Goal: Task Accomplishment & Management: Manage account settings

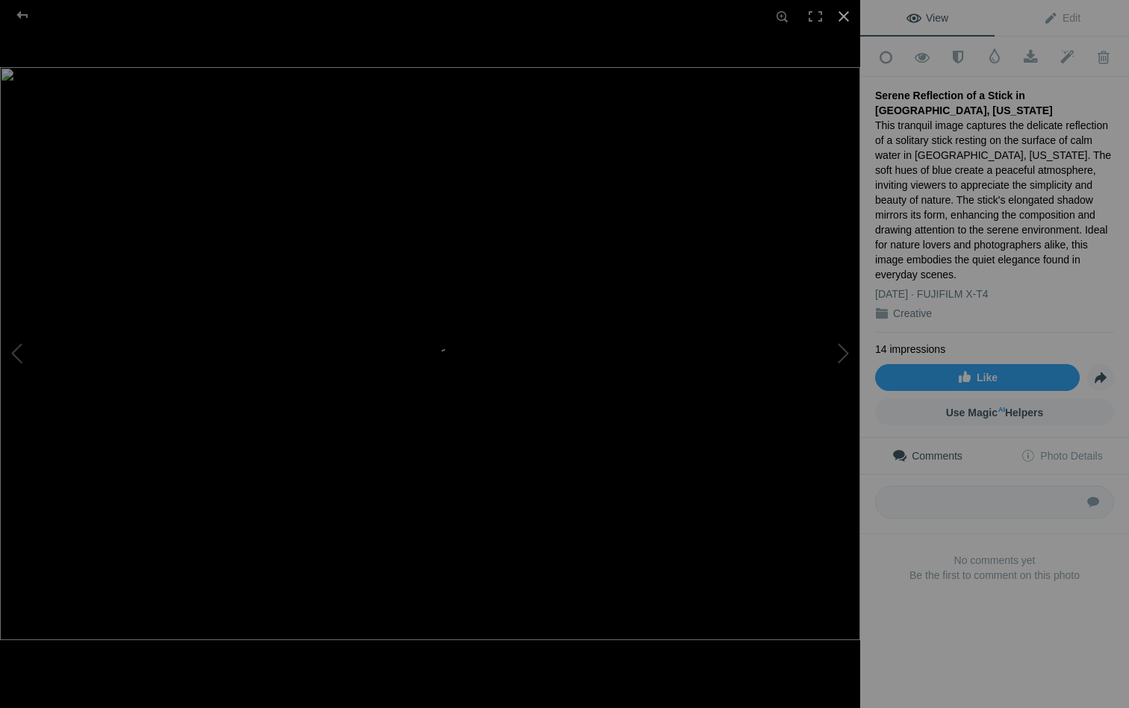
click at [842, 13] on div at bounding box center [843, 16] width 33 height 33
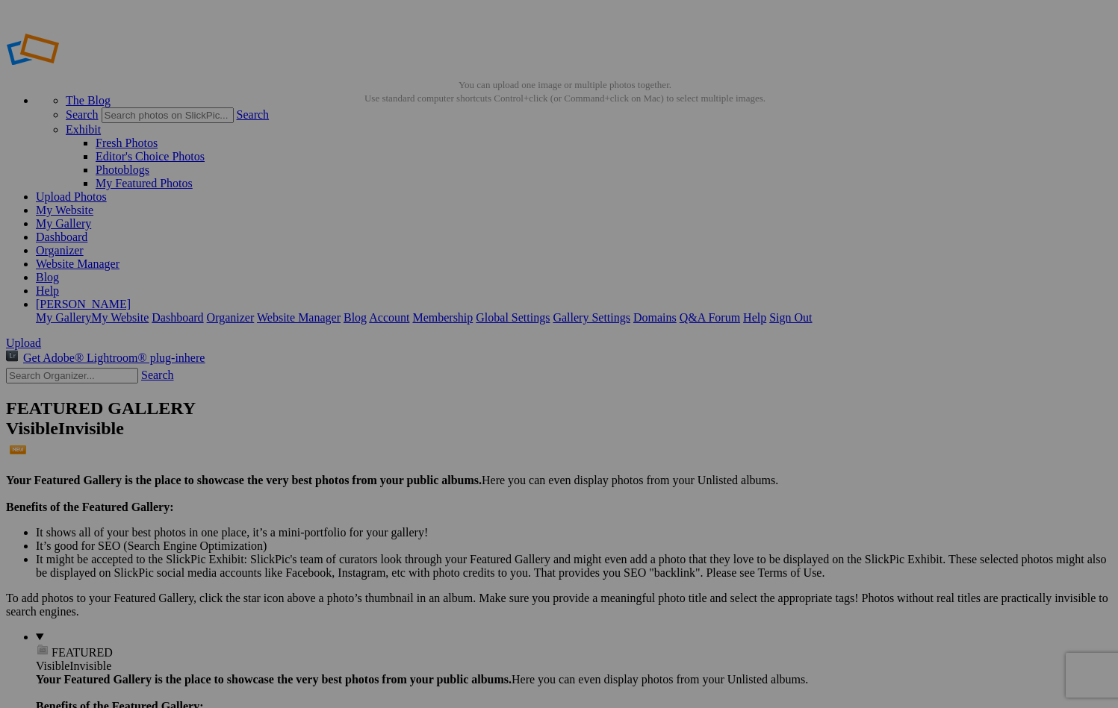
click at [59, 271] on link "Blog" at bounding box center [47, 277] width 23 height 13
